Goal: Task Accomplishment & Management: Use online tool/utility

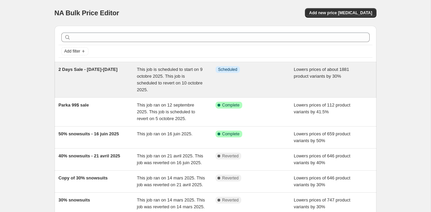
click at [117, 71] on span "2 Days Sale - [DATE]-[DATE]" at bounding box center [88, 69] width 59 height 5
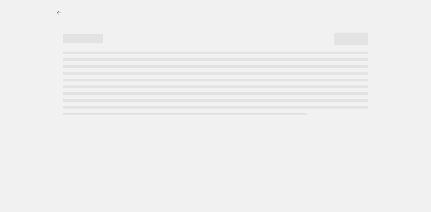
select select "percentage"
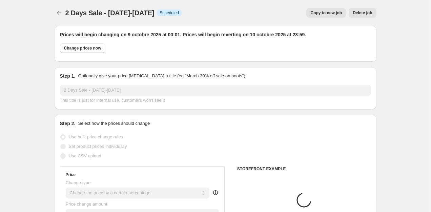
select select "tag"
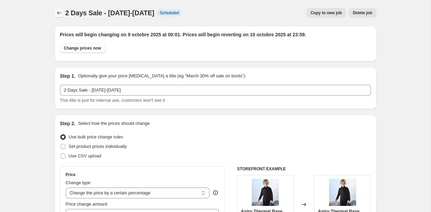
click at [60, 14] on icon "Price change jobs" at bounding box center [59, 12] width 7 height 7
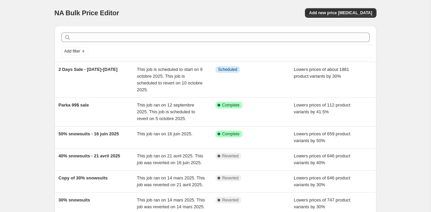
click at [28, 64] on div "NA Bulk Price Editor. This page is ready NA Bulk Price Editor Add new price [ME…" at bounding box center [215, 198] width 430 height 396
click at [37, 80] on div "NA Bulk Price Editor. This page is ready NA Bulk Price Editor Add new price [ME…" at bounding box center [215, 198] width 430 height 396
click at [32, 90] on div "NA Bulk Price Editor. This page is ready NA Bulk Price Editor Add new price [ME…" at bounding box center [215, 198] width 430 height 396
